Goal: Information Seeking & Learning: Learn about a topic

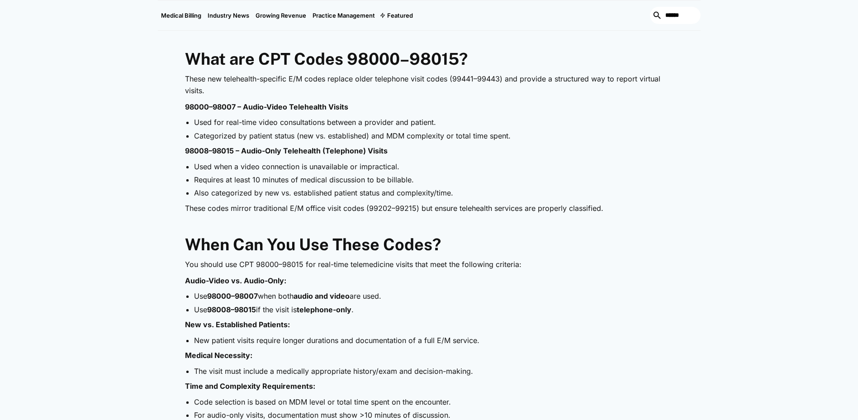
scroll to position [678, 0]
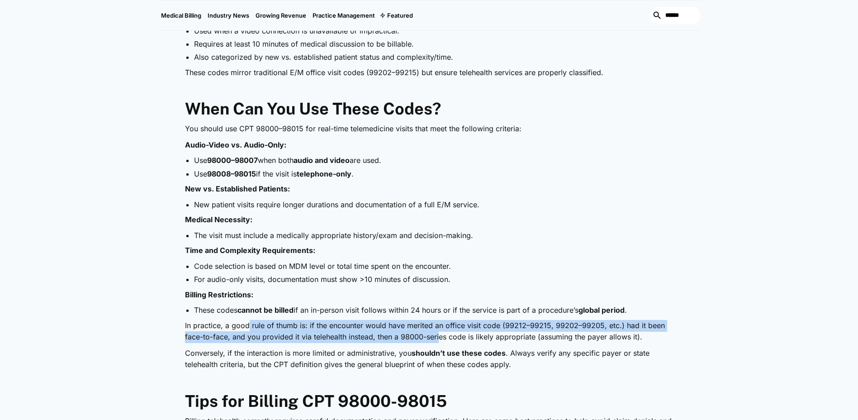
drag, startPoint x: 248, startPoint y: 323, endPoint x: 438, endPoint y: 338, distance: 190.9
click at [438, 338] on p "In practice, a good rule of thumb is: if the encounter would have merited an of…" at bounding box center [429, 331] width 488 height 23
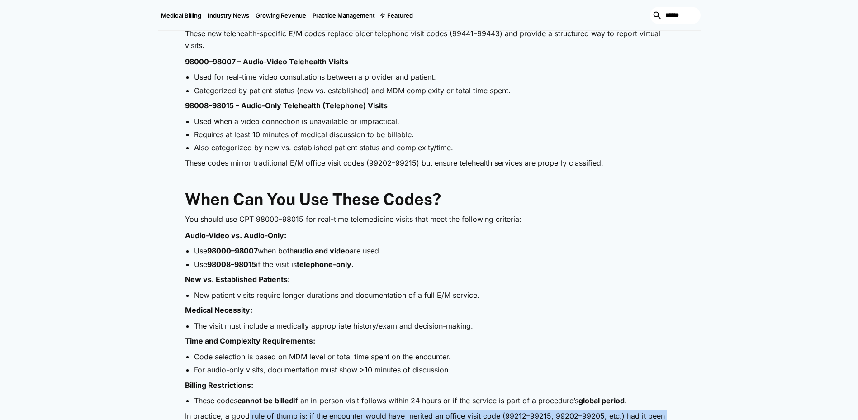
scroll to position [769, 0]
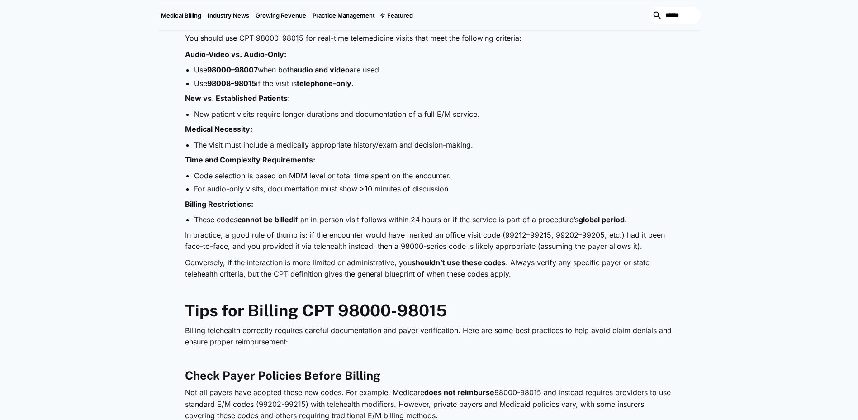
click at [376, 315] on strong "Tips for Billing CPT 98000-98015" at bounding box center [316, 310] width 262 height 19
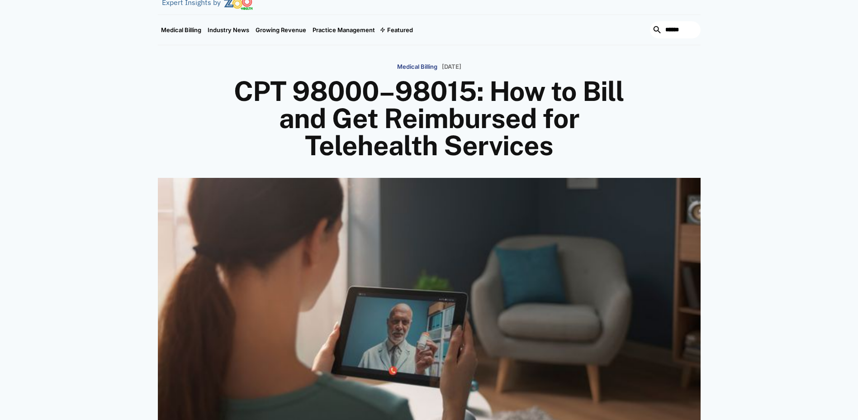
scroll to position [0, 0]
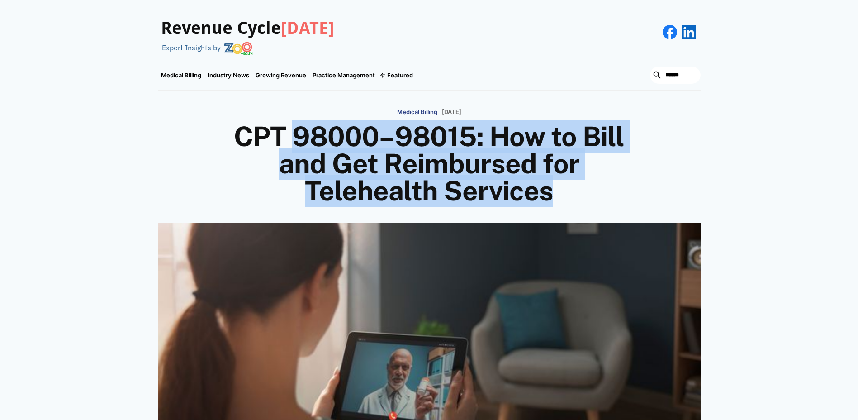
drag, startPoint x: 302, startPoint y: 135, endPoint x: 641, endPoint y: 180, distance: 342.6
click at [641, 180] on h1 "CPT 98000–98015: How to Bill and Get Reimbursed for Telehealth Services" at bounding box center [429, 163] width 434 height 81
click at [641, 181] on h1 "CPT 98000–98015: How to Bill and Get Reimbursed for Telehealth Services" at bounding box center [429, 163] width 434 height 81
drag, startPoint x: 586, startPoint y: 195, endPoint x: 203, endPoint y: 119, distance: 390.4
click at [203, 119] on div "Medical Billing [DATE] CPT 98000–98015: How to Bill and Get Reimbursed for Tele…" at bounding box center [429, 154] width 543 height 101
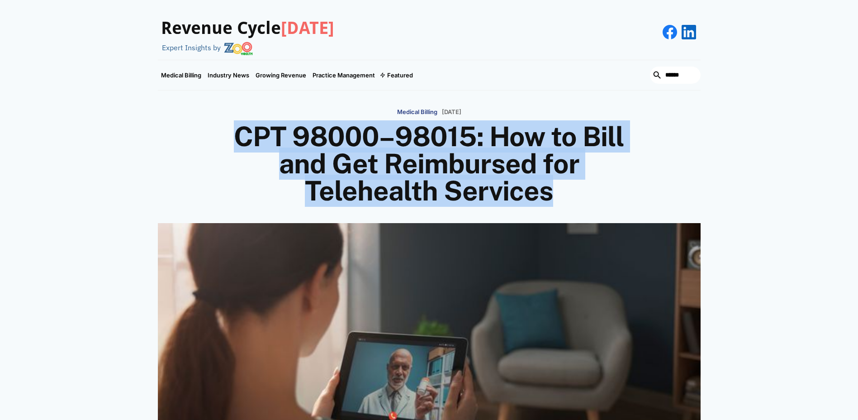
drag, startPoint x: 203, startPoint y: 119, endPoint x: 351, endPoint y: 161, distance: 153.7
click at [351, 161] on h1 "CPT 98000–98015: How to Bill and Get Reimbursed for Telehealth Services" at bounding box center [429, 163] width 434 height 81
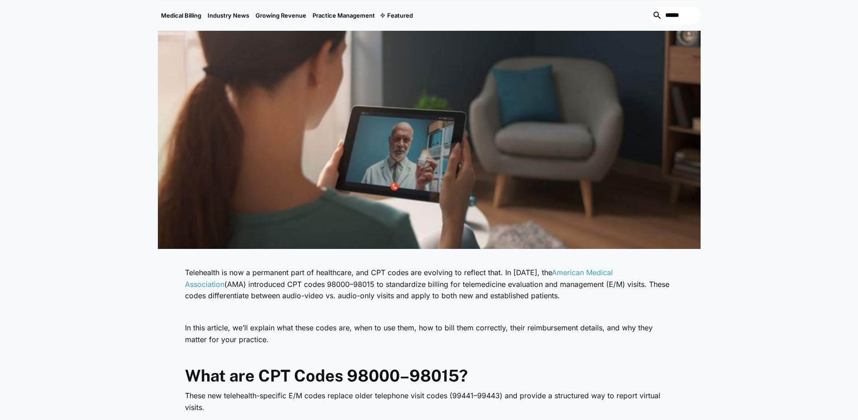
scroll to position [90, 0]
